Goal: Find specific page/section: Find specific page/section

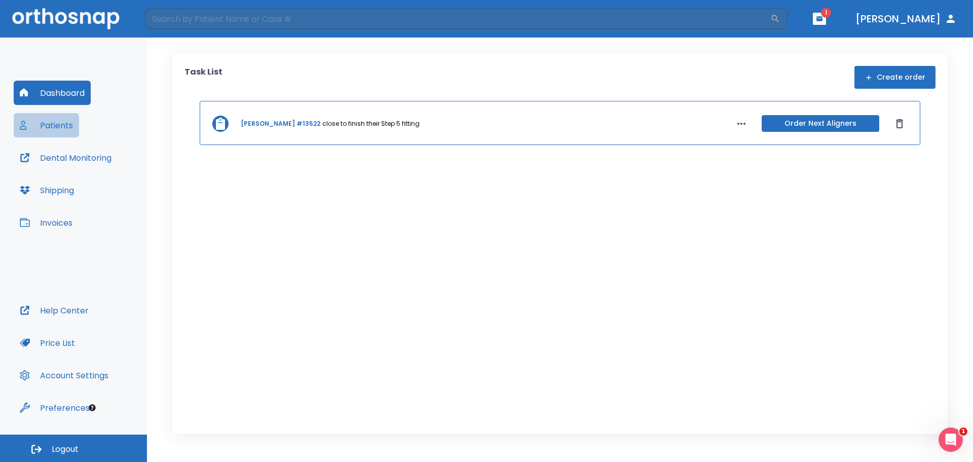
click at [67, 124] on button "Patients" at bounding box center [46, 125] width 65 height 24
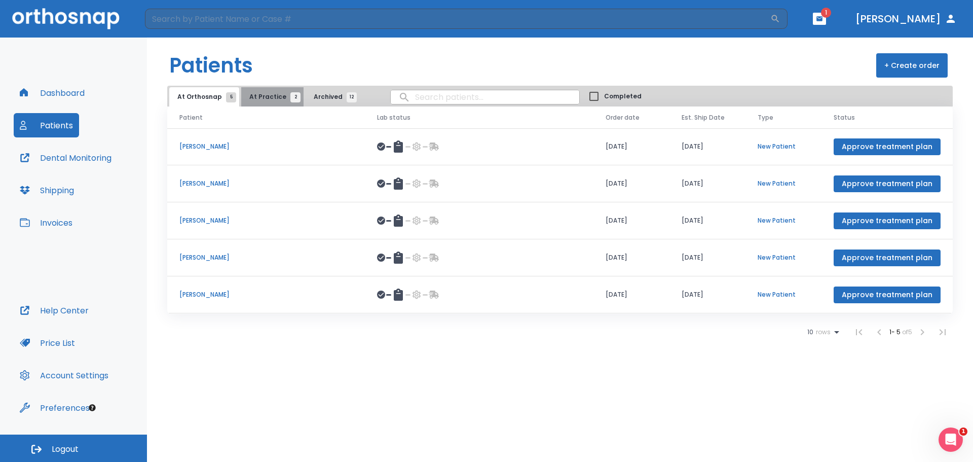
click at [271, 99] on span "At Practice 2" at bounding box center [272, 96] width 46 height 9
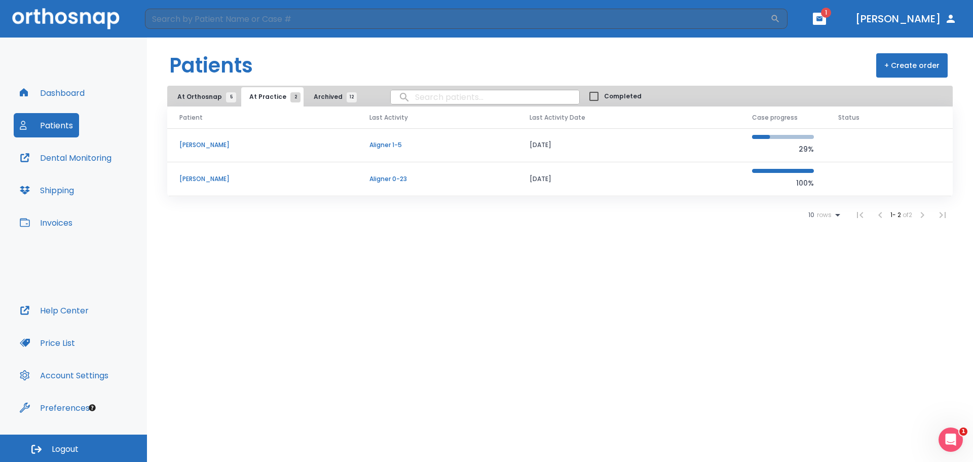
click at [205, 149] on p "[PERSON_NAME]" at bounding box center [262, 144] width 166 height 9
